Goal: Find contact information: Find contact information

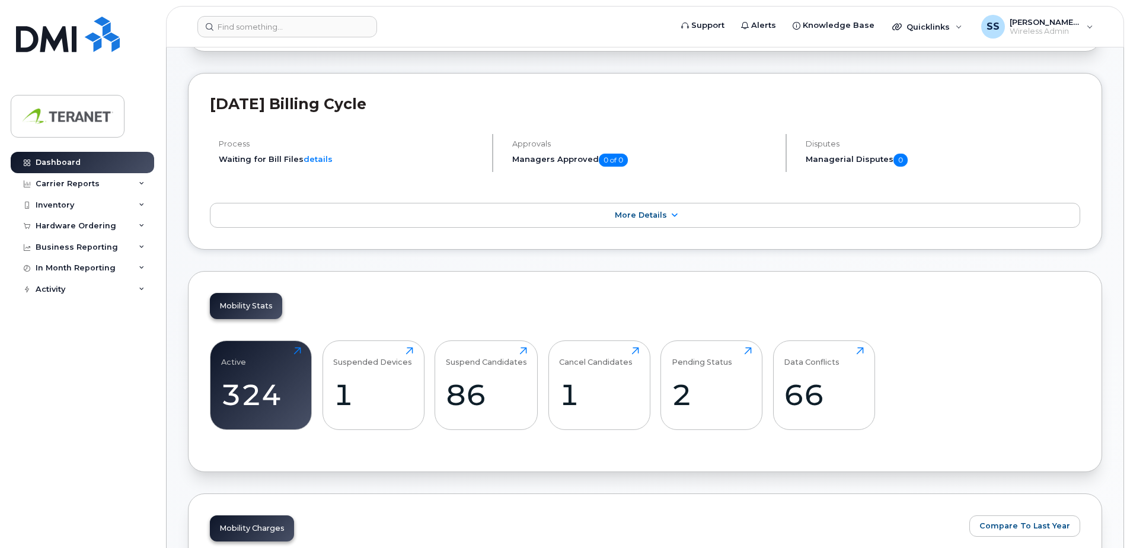
scroll to position [237, 0]
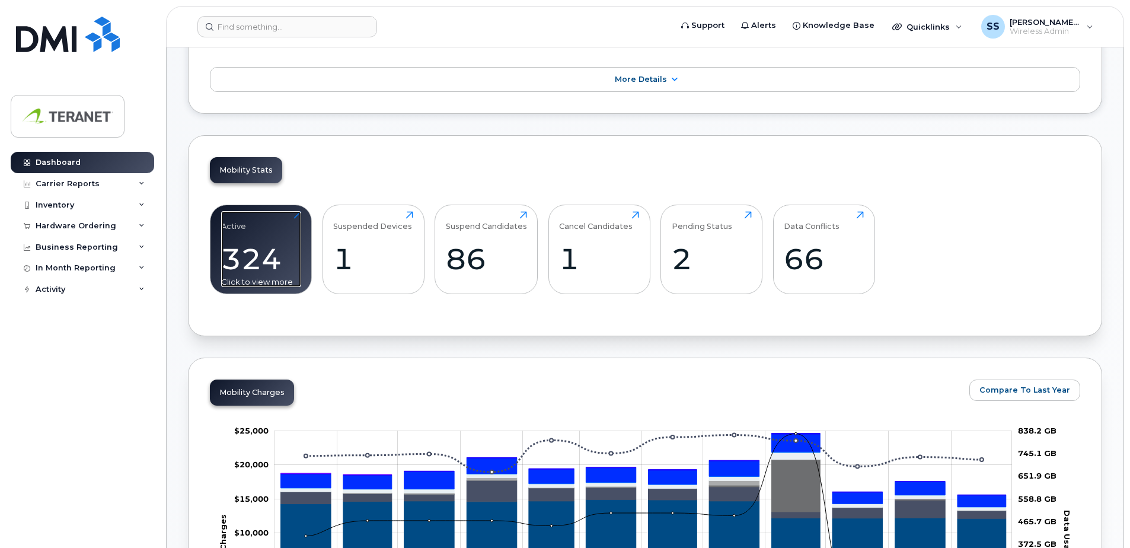
click at [282, 254] on div "324" at bounding box center [261, 258] width 80 height 35
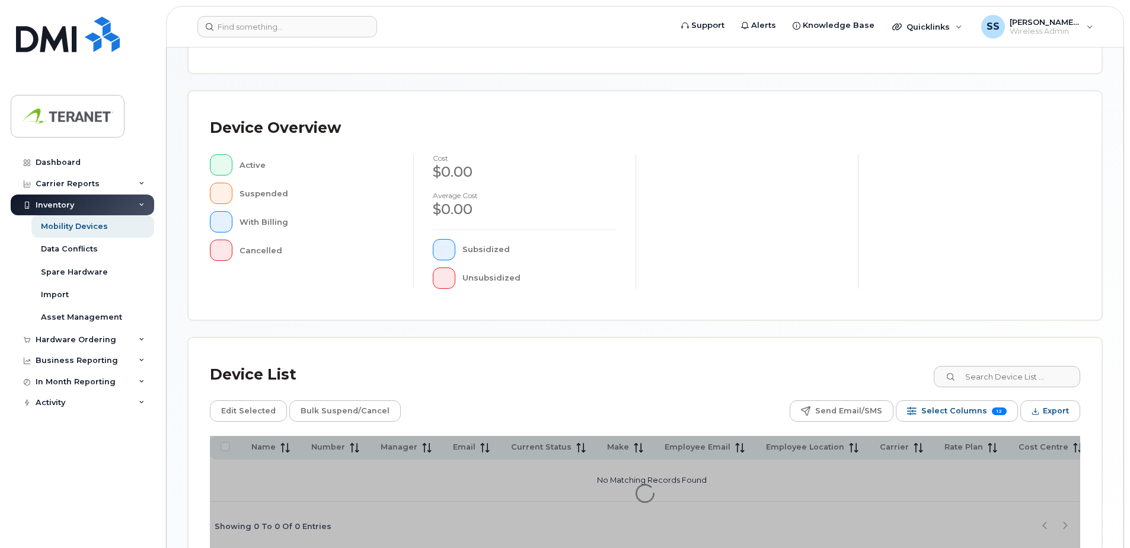
scroll to position [267, 0]
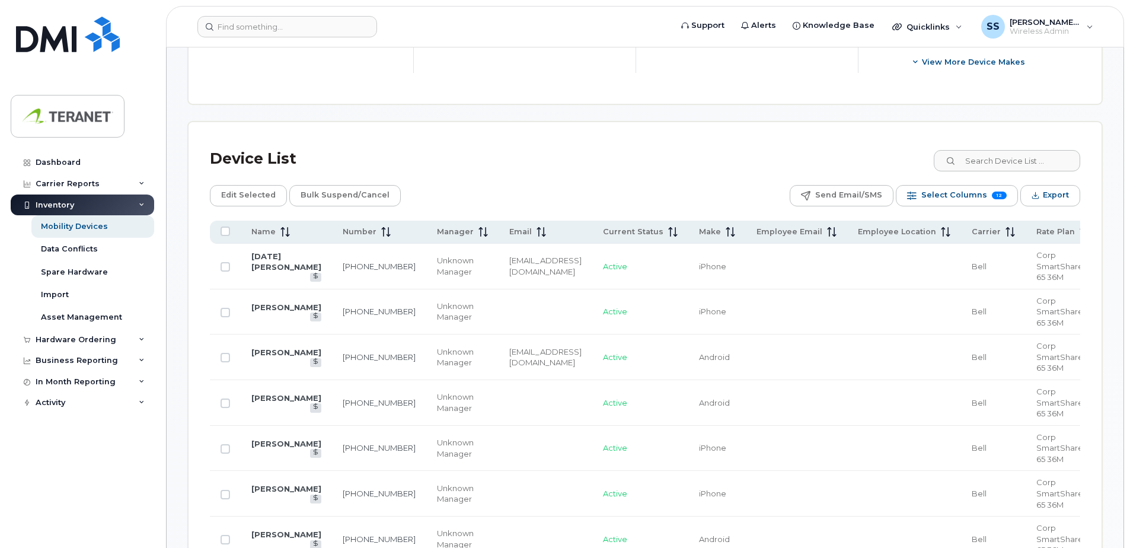
scroll to position [505, 0]
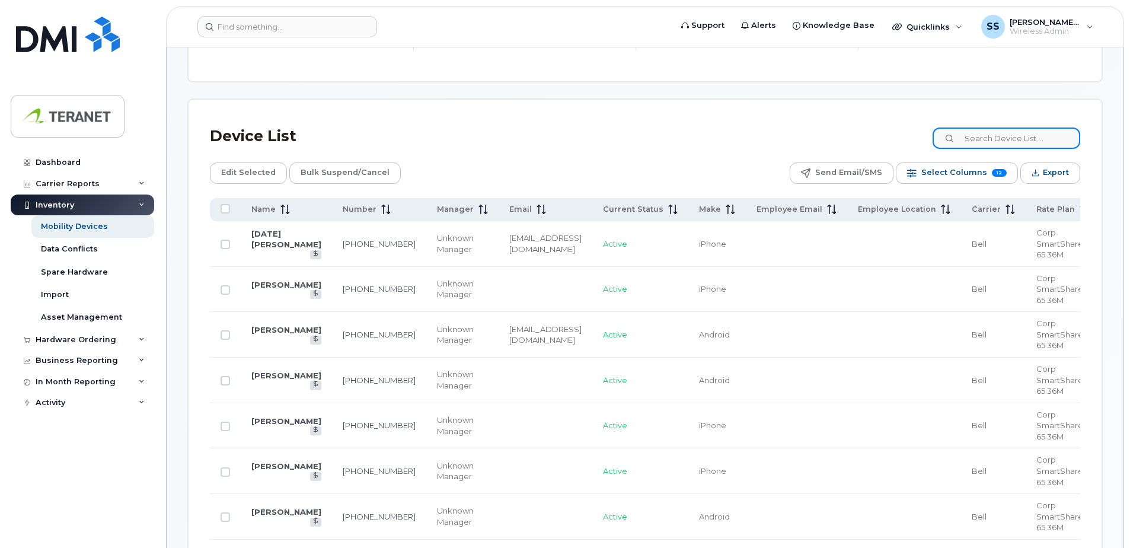
click at [1052, 132] on input at bounding box center [1007, 137] width 148 height 21
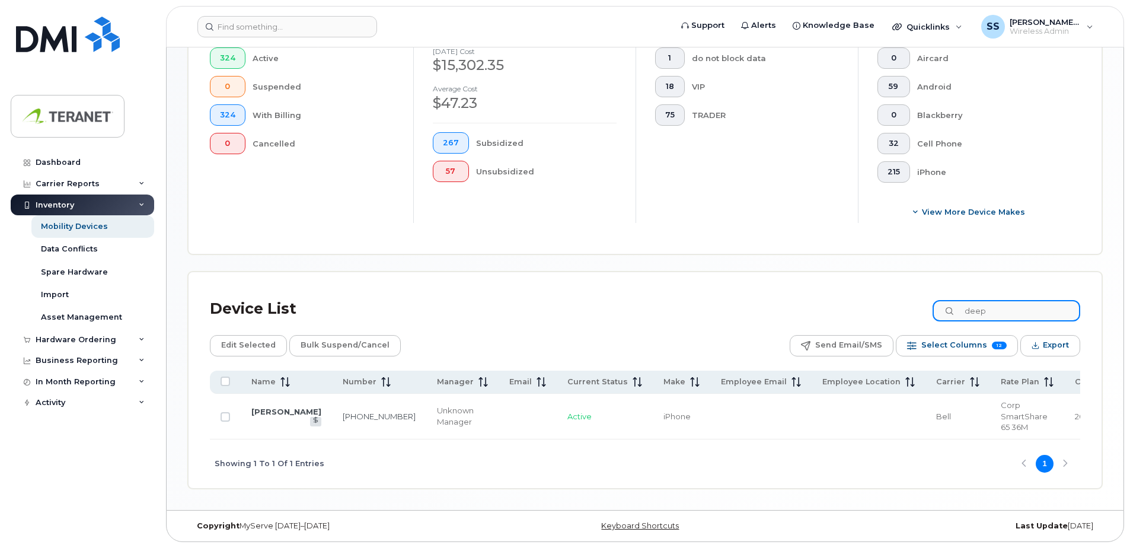
scroll to position [332, 0]
click at [985, 308] on input "deep" at bounding box center [1007, 310] width 148 height 21
type input "d"
type input "s"
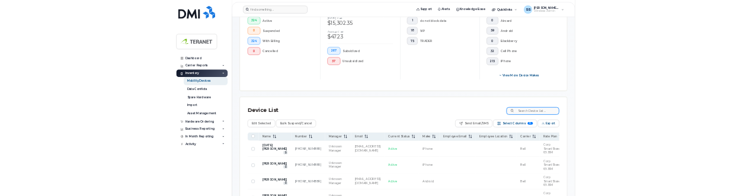
scroll to position [505, 0]
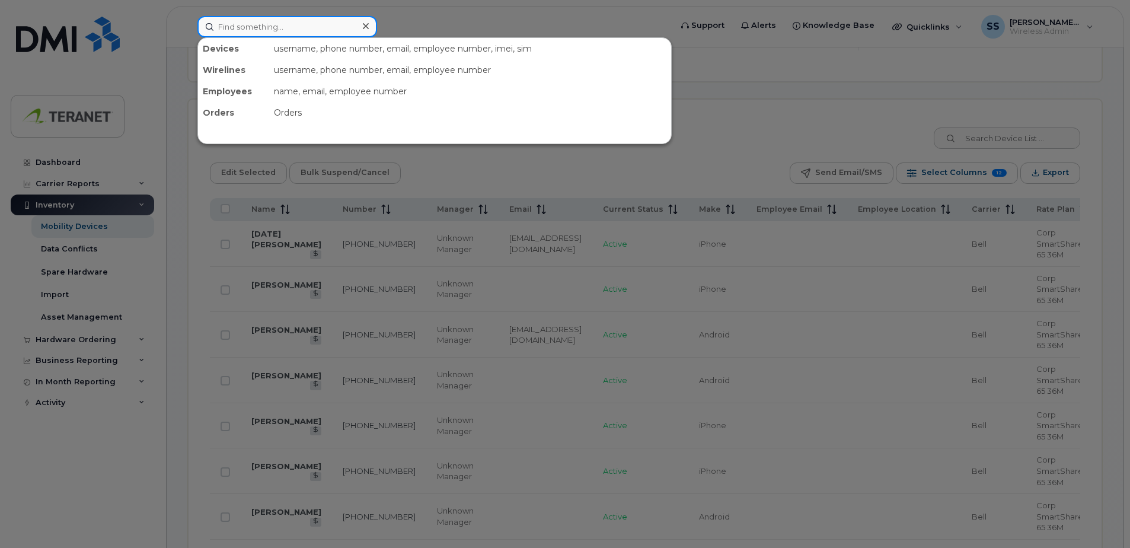
click at [253, 29] on input at bounding box center [287, 26] width 180 height 21
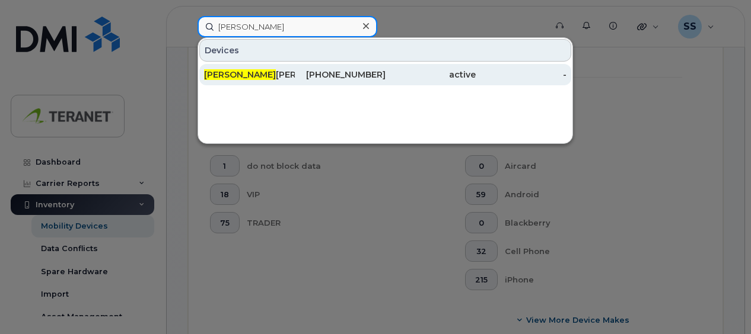
type input "biren"
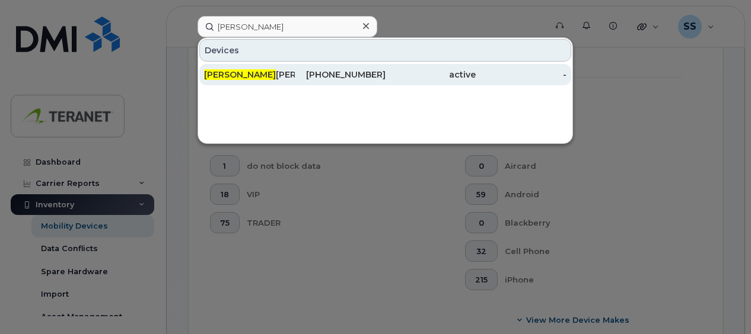
click at [381, 72] on div "416-523-1693" at bounding box center [340, 75] width 91 height 12
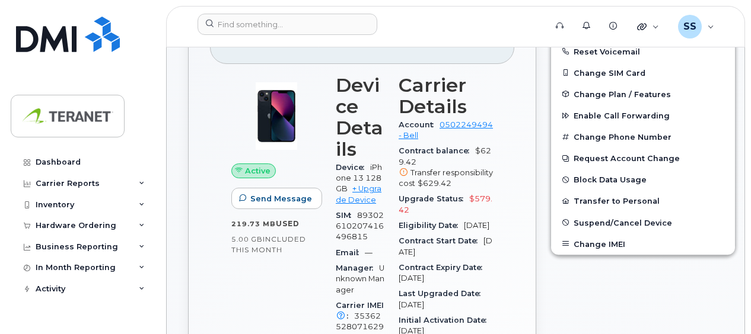
scroll to position [356, 0]
